Goal: Transaction & Acquisition: Purchase product/service

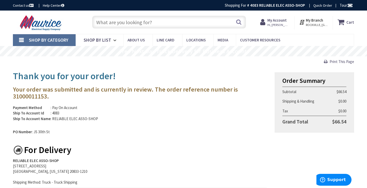
click at [103, 21] on input "text" at bounding box center [168, 22] width 153 height 13
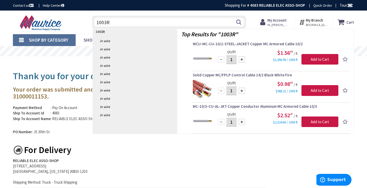
click at [95, 21] on input "1003R" at bounding box center [168, 22] width 153 height 13
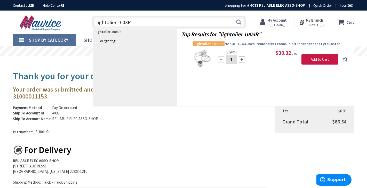
type input "lightolier 1003R"
click at [258, 42] on span "Lightolier 2003R Non-IC 3-3/4-Inch Remodeler Frame-In Kit Incandescent LyteCast…" at bounding box center [271, 44] width 156 height 5
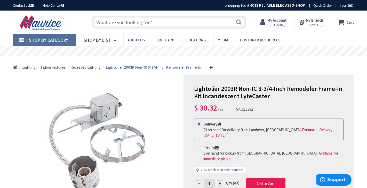
click at [270, 182] on span "Add to Cart" at bounding box center [265, 184] width 18 height 5
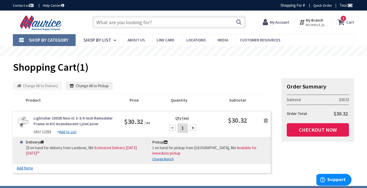
click at [308, 129] on link "Checkout Now" at bounding box center [317, 129] width 62 height 13
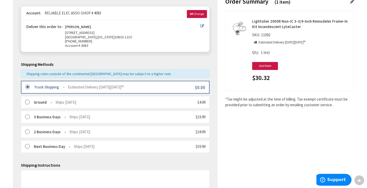
scroll to position [178, 0]
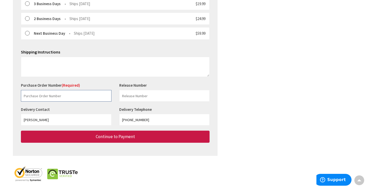
click at [21, 94] on input "text" at bounding box center [66, 96] width 90 height 12
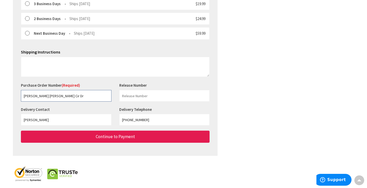
type input "Kandel Ansin Cir Dr"
click at [71, 132] on button "Continue to Payment" at bounding box center [115, 137] width 188 height 12
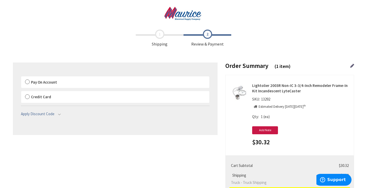
click at [26, 81] on label "Pay On Account" at bounding box center [115, 83] width 188 height 12
click at [28, 81] on label "Pay On Account" at bounding box center [115, 83] width 188 height 12
click at [21, 78] on input "Pay On Account" at bounding box center [21, 78] width 0 height 0
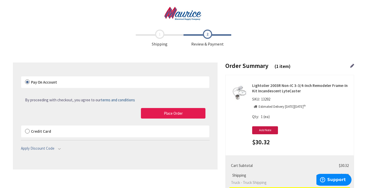
click at [147, 111] on button "Place Order" at bounding box center [173, 113] width 64 height 11
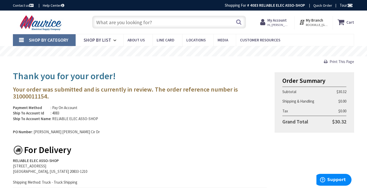
click at [99, 23] on input "text" at bounding box center [168, 22] width 153 height 13
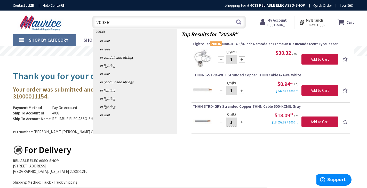
click at [102, 23] on input "2003R" at bounding box center [168, 22] width 153 height 13
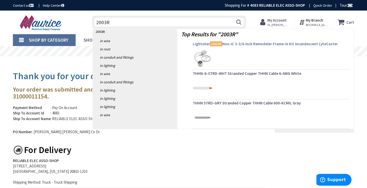
type input "2003R"
click at [242, 45] on span "Lightolier 2003R Non-IC 3-3/4-Inch Remodeler Frame-In Kit Incandescent LyteCast…" at bounding box center [271, 44] width 156 height 5
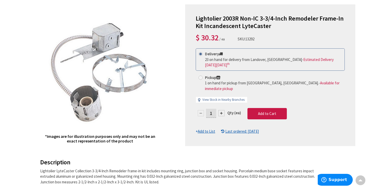
scroll to position [71, 0]
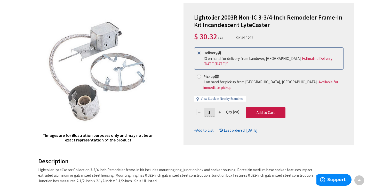
click at [219, 109] on div at bounding box center [220, 112] width 6 height 6
type input "2"
click at [267, 110] on span "Add to Cart" at bounding box center [265, 112] width 18 height 5
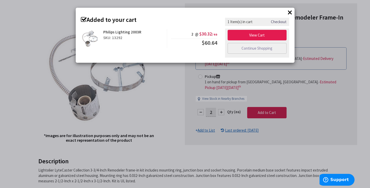
scroll to position [0, 0]
click at [250, 37] on link "View Cart" at bounding box center [257, 35] width 59 height 11
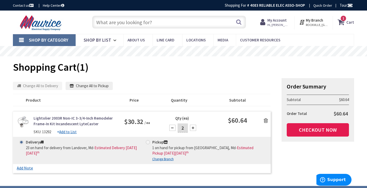
click at [299, 130] on link "Checkout Now" at bounding box center [317, 129] width 62 height 13
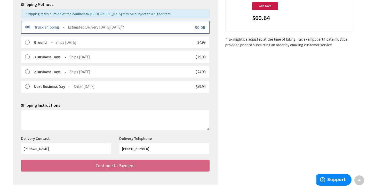
scroll to position [155, 0]
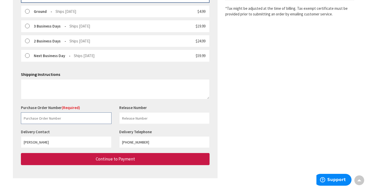
click at [35, 118] on input "text" at bounding box center [66, 119] width 90 height 12
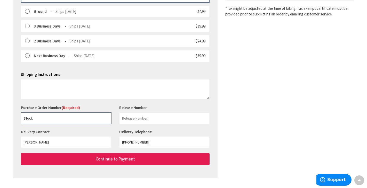
type input "Stock"
click at [81, 153] on button "Continue to Payment" at bounding box center [115, 159] width 188 height 12
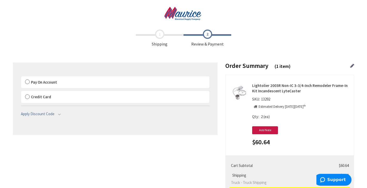
click at [28, 81] on label "Pay On Account" at bounding box center [115, 83] width 188 height 12
click at [21, 78] on input "Pay On Account" at bounding box center [21, 78] width 0 height 0
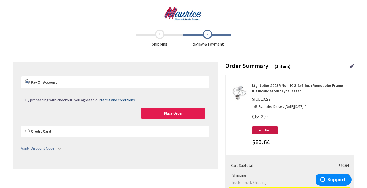
click at [156, 112] on button "Place Order" at bounding box center [173, 113] width 64 height 11
